Goal: Information Seeking & Learning: Learn about a topic

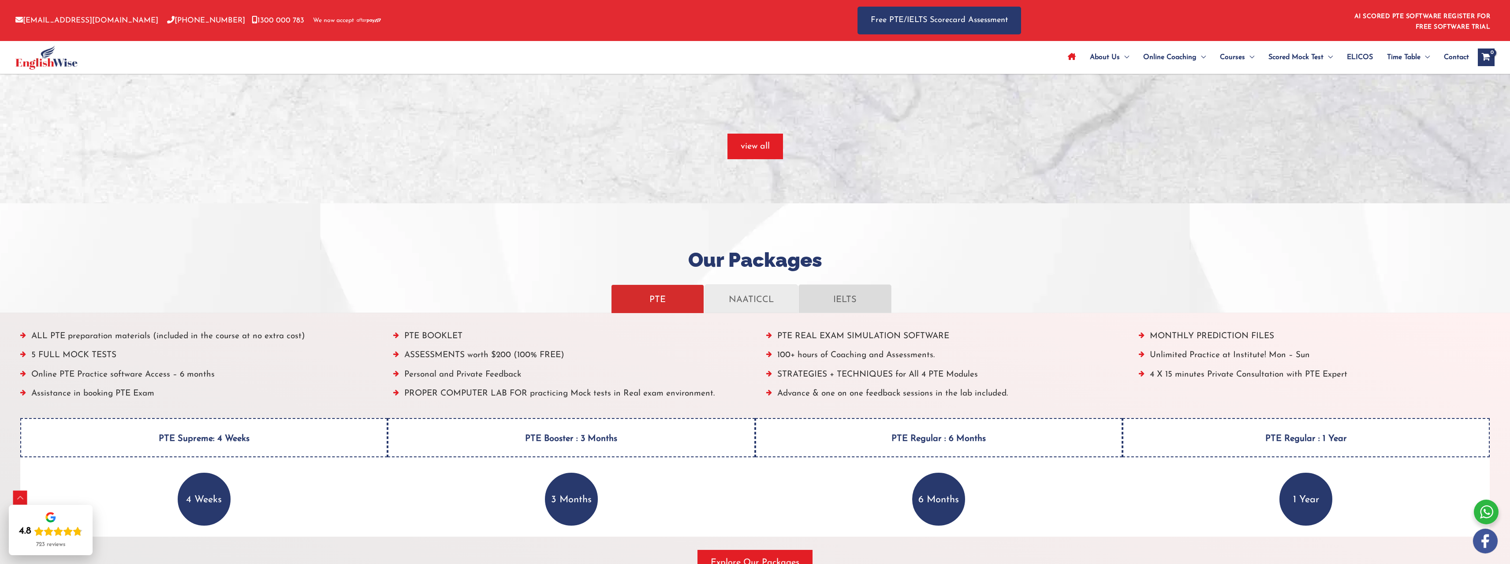
scroll to position [926, 0]
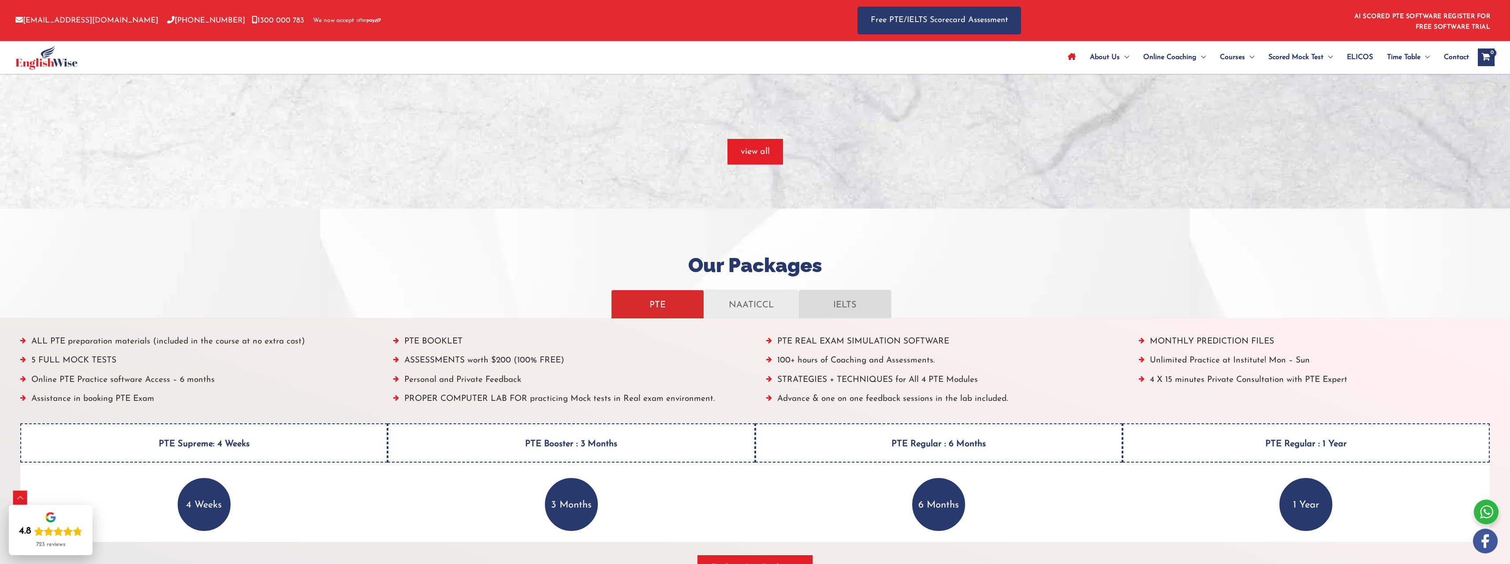
click at [861, 263] on h2 "Our Packages" at bounding box center [755, 266] width 1510 height 26
click at [852, 302] on p "IELTS" at bounding box center [845, 303] width 75 height 15
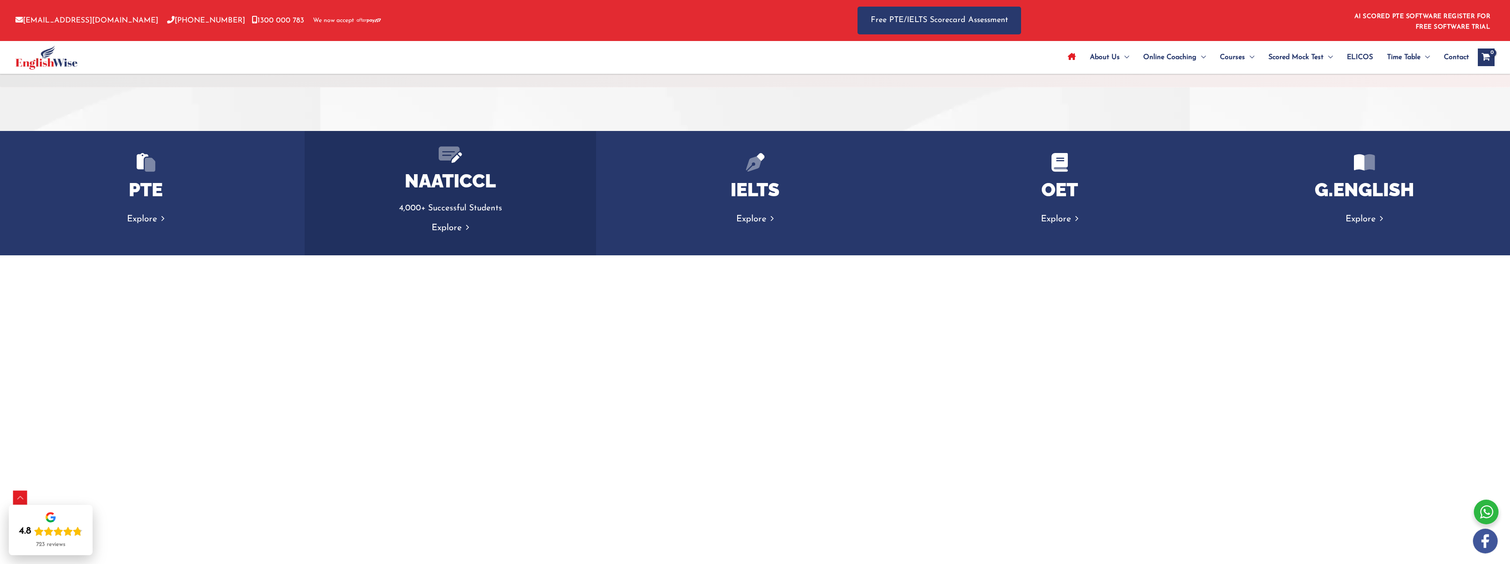
scroll to position [1367, 0]
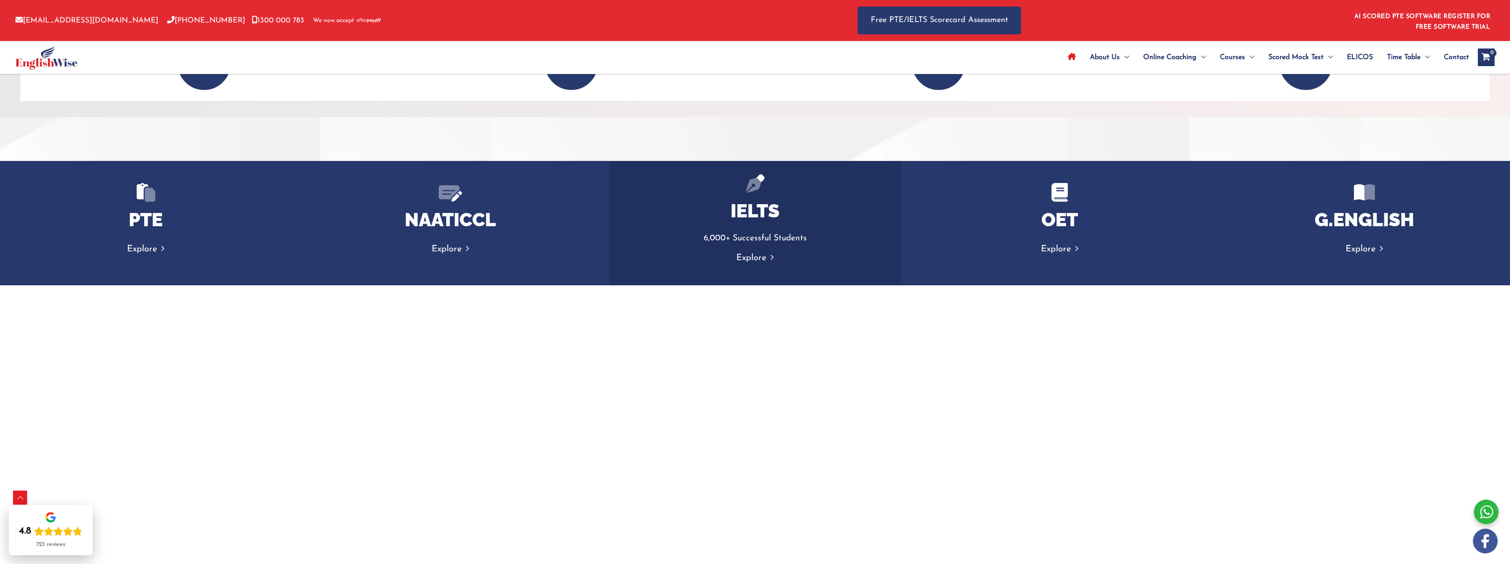
click at [743, 259] on link "Explore" at bounding box center [754, 258] width 37 height 9
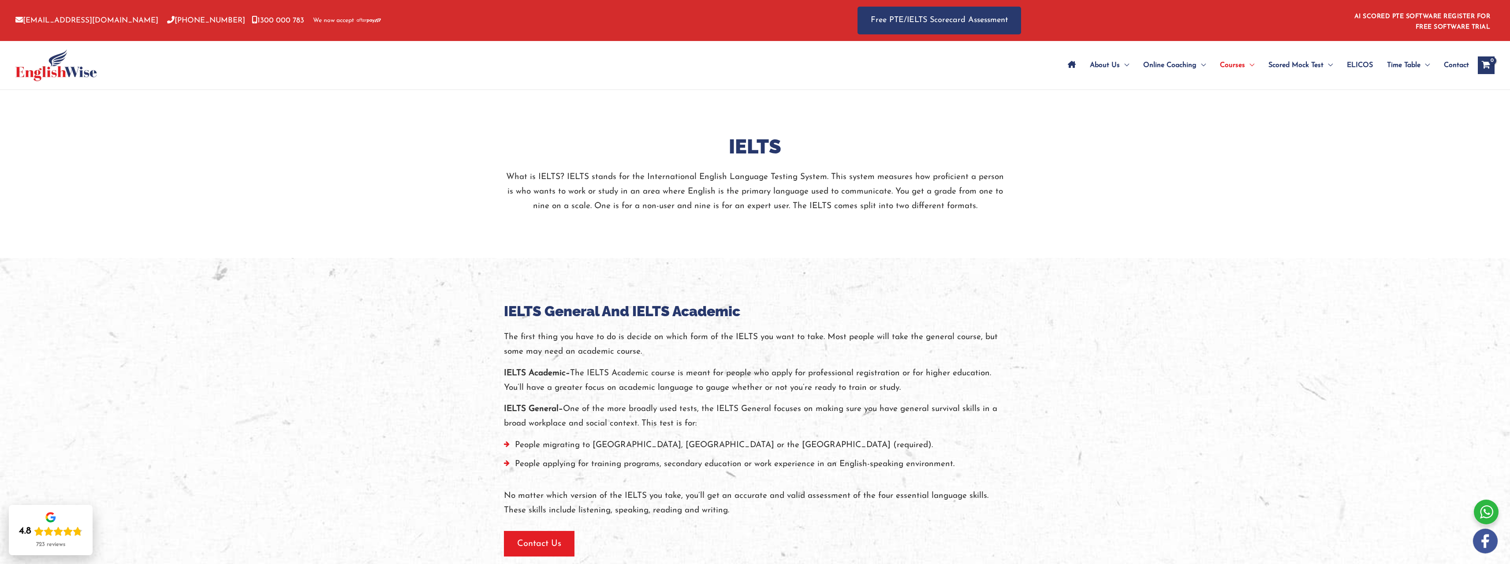
click at [92, 21] on link "[EMAIL_ADDRESS][DOMAIN_NAME]" at bounding box center [86, 20] width 143 height 7
click at [252, 19] on icon at bounding box center [255, 19] width 6 height 7
click at [167, 20] on icon at bounding box center [170, 19] width 7 height 7
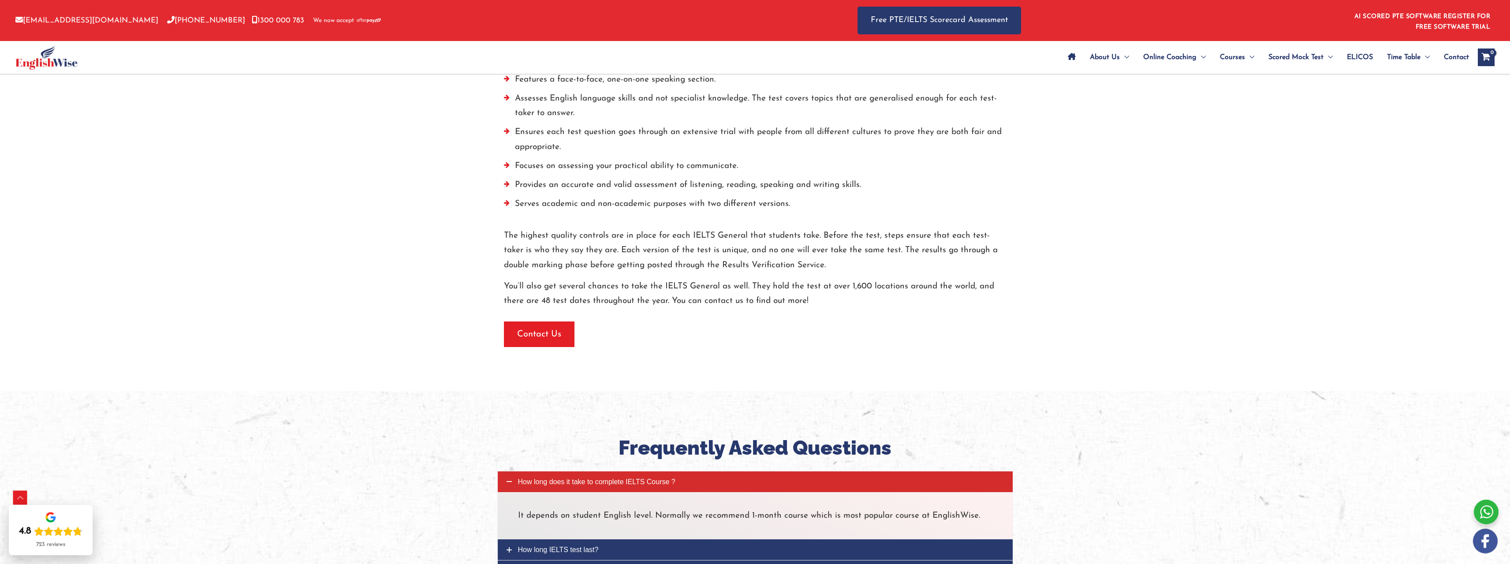
scroll to position [441, 0]
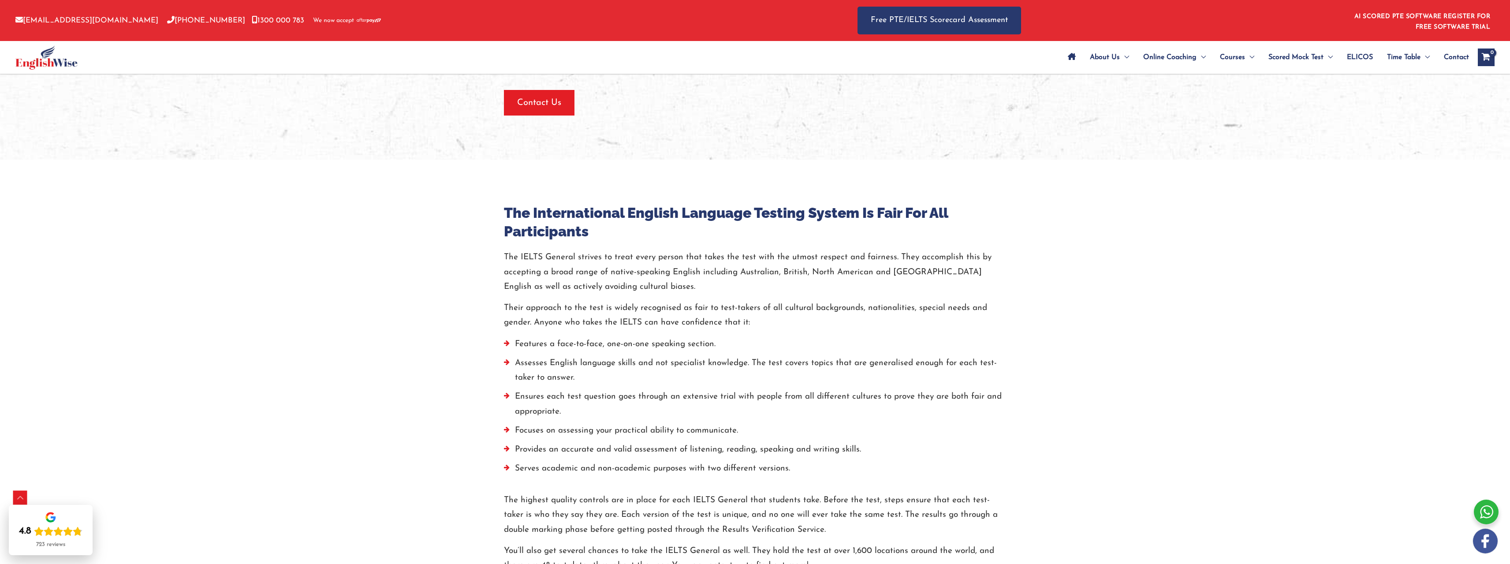
click at [49, 67] on img at bounding box center [46, 57] width 62 height 24
